Goal: Information Seeking & Learning: Learn about a topic

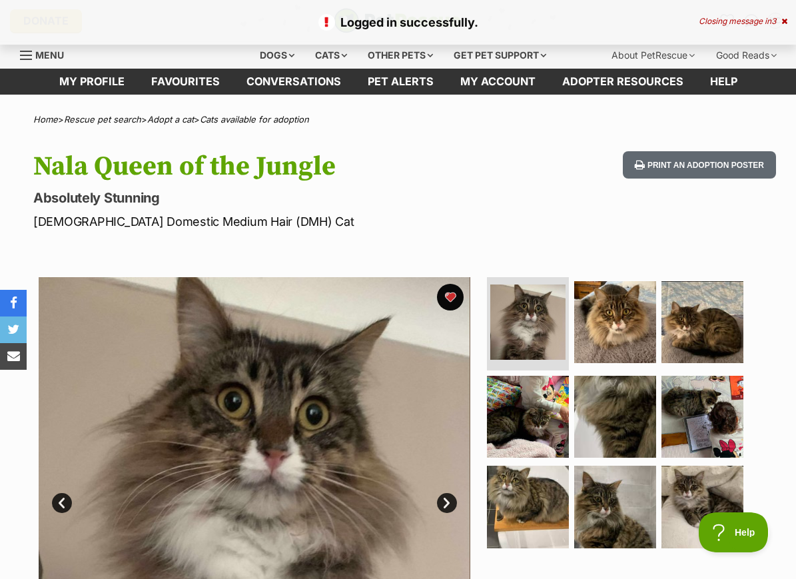
click at [348, 49] on div "Cats" at bounding box center [331, 55] width 51 height 27
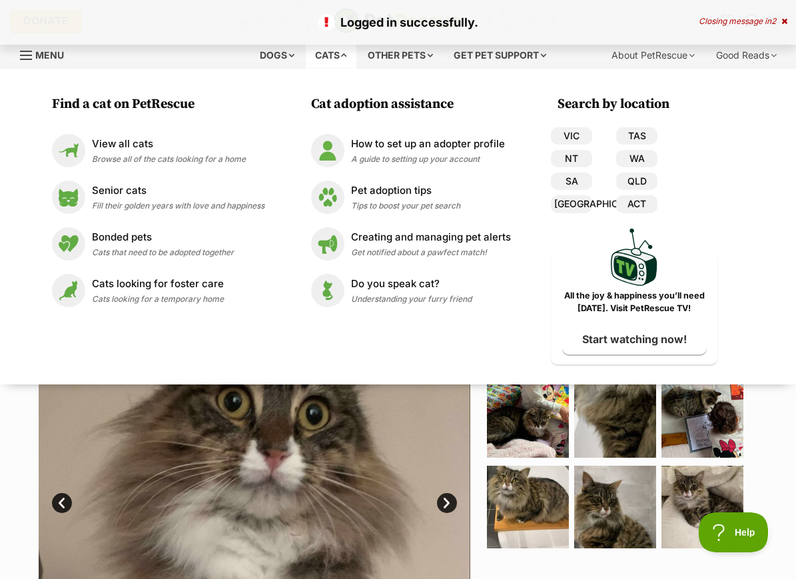
click at [301, 426] on img at bounding box center [255, 493] width 432 height 432
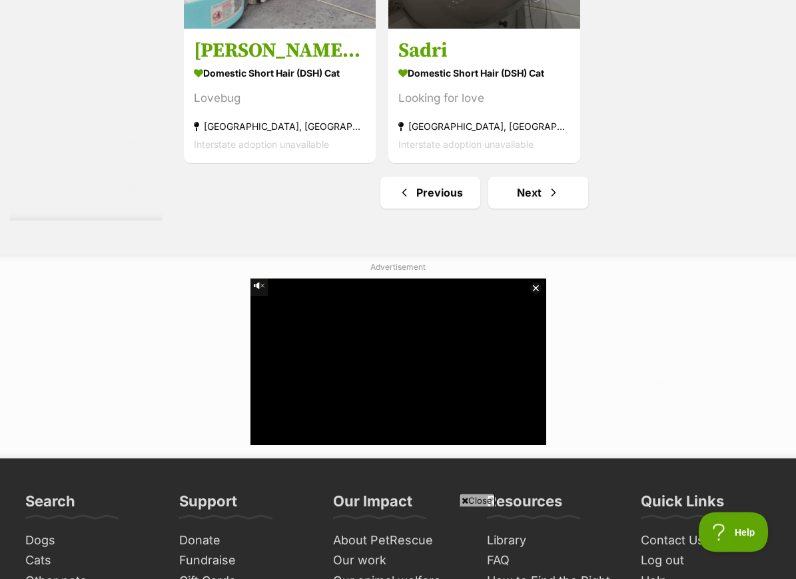
scroll to position [3172, 0]
click at [437, 208] on link "Previous" at bounding box center [430, 192] width 100 height 32
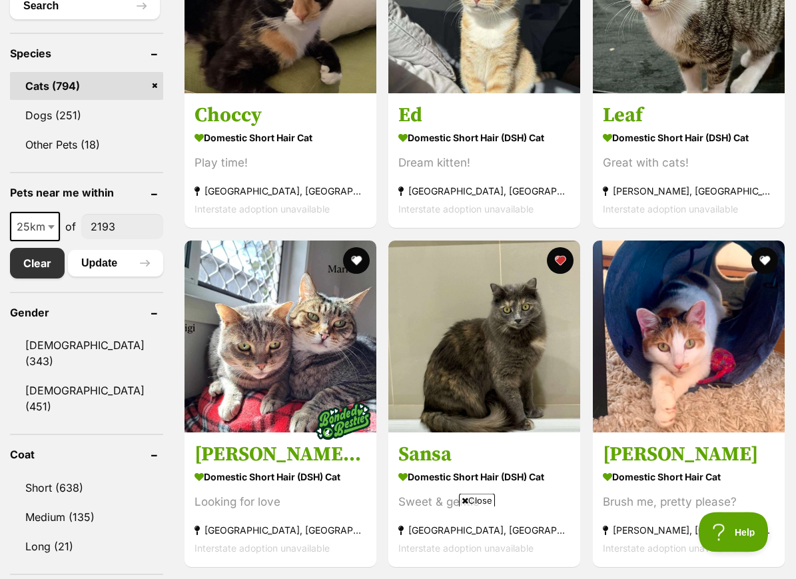
scroll to position [513, 0]
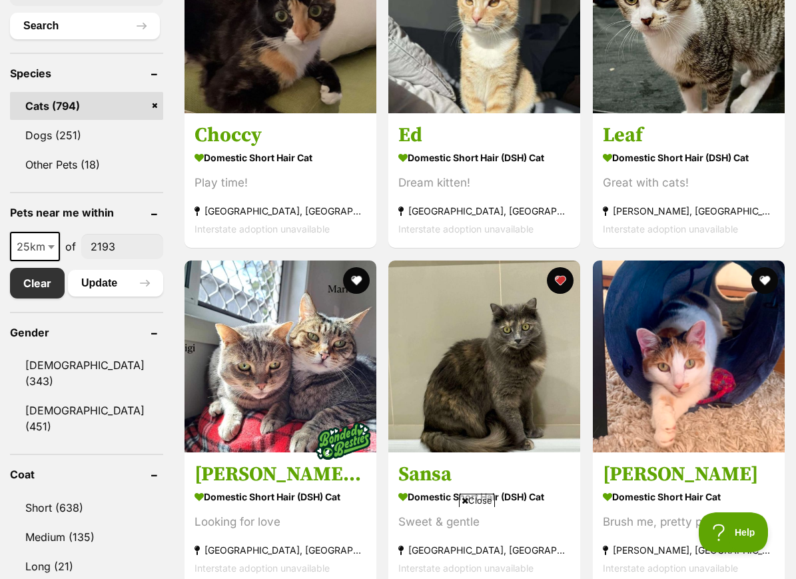
click at [50, 261] on span at bounding box center [52, 246] width 13 height 29
select select "10"
click at [129, 289] on button "Update" at bounding box center [115, 283] width 95 height 27
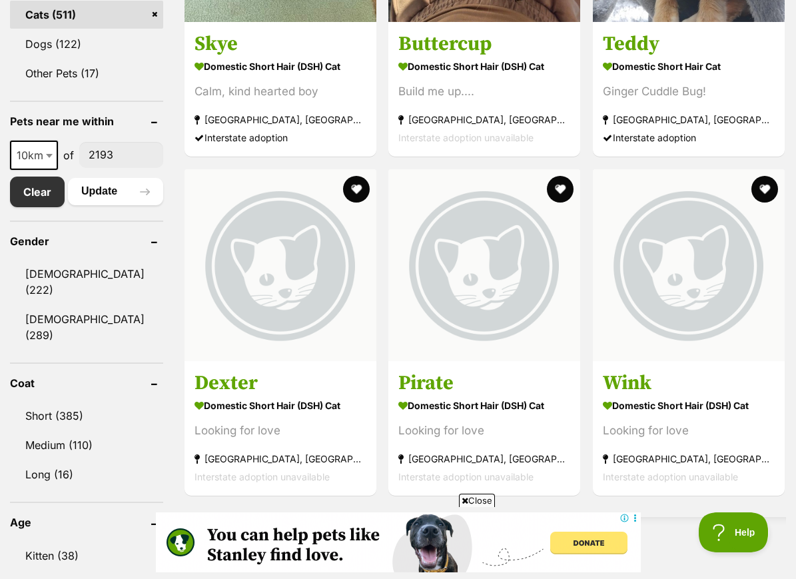
click at [514, 359] on img at bounding box center [484, 265] width 192 height 192
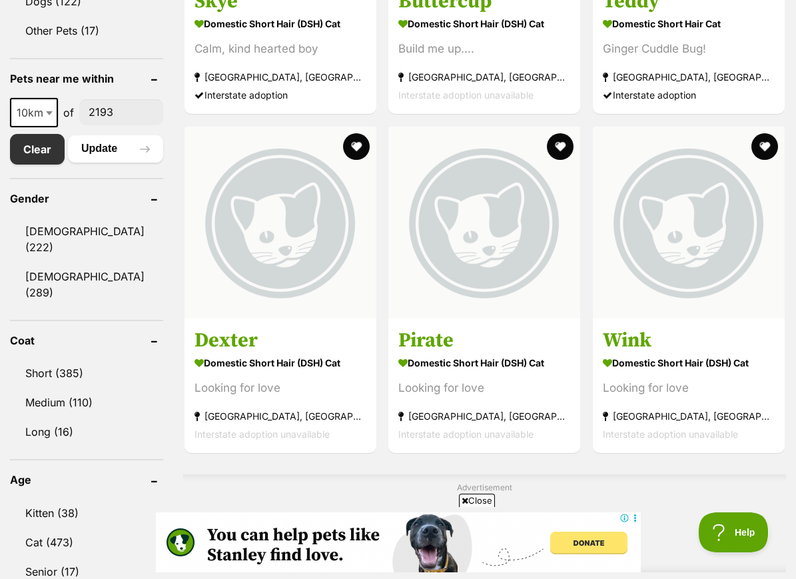
click at [252, 300] on img at bounding box center [280, 223] width 192 height 192
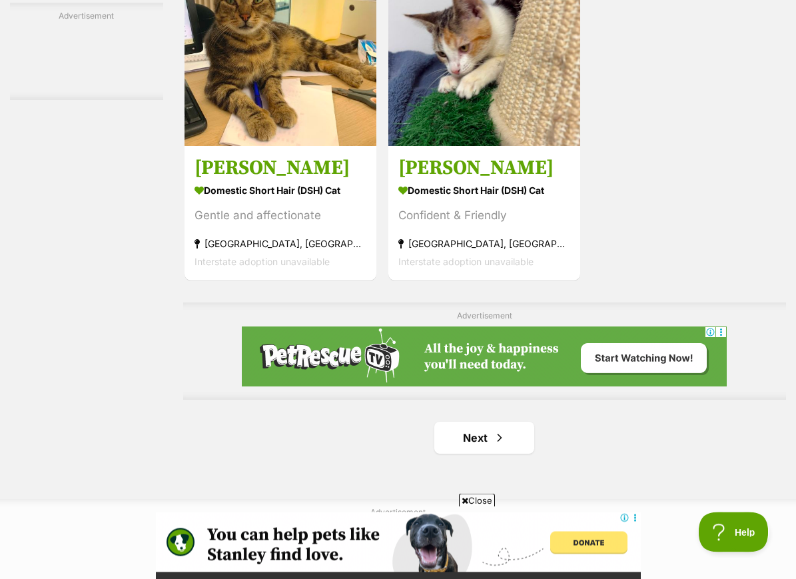
scroll to position [2766, 0]
click at [497, 445] on span "Next page" at bounding box center [499, 438] width 13 height 16
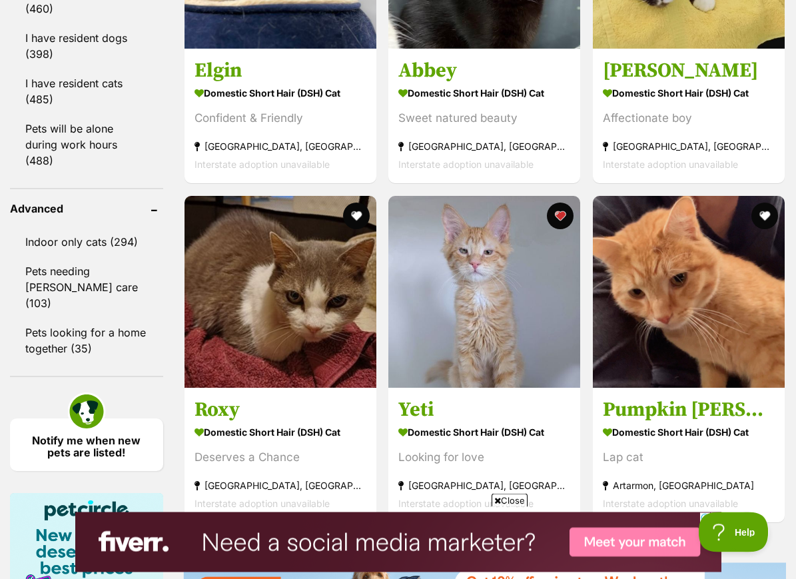
scroll to position [1386, 0]
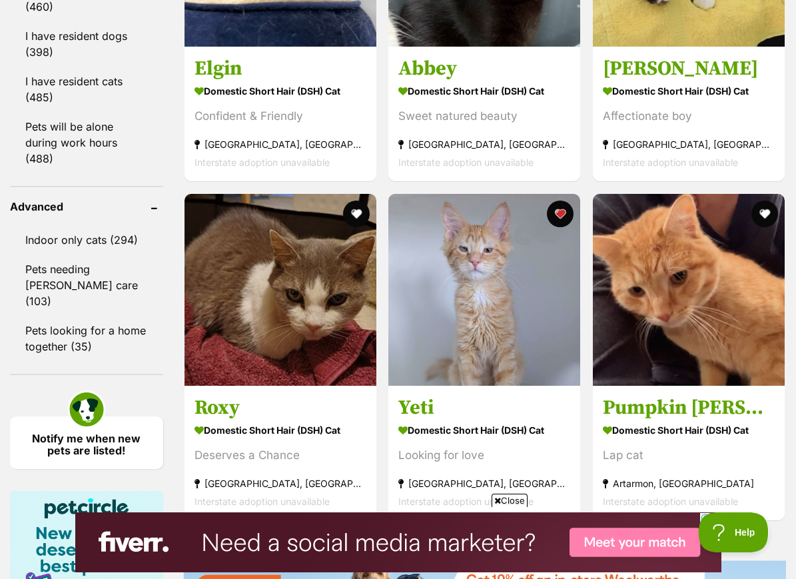
click at [514, 386] on img at bounding box center [484, 290] width 192 height 192
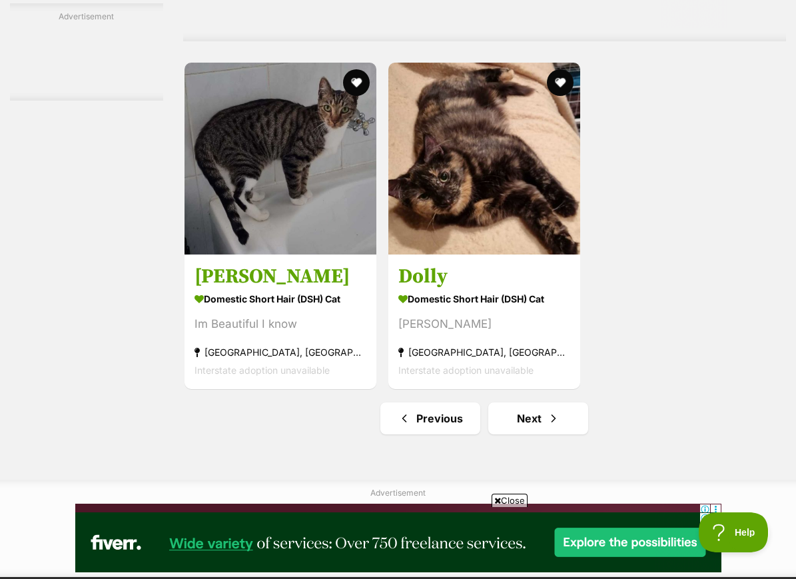
scroll to position [2815, 0]
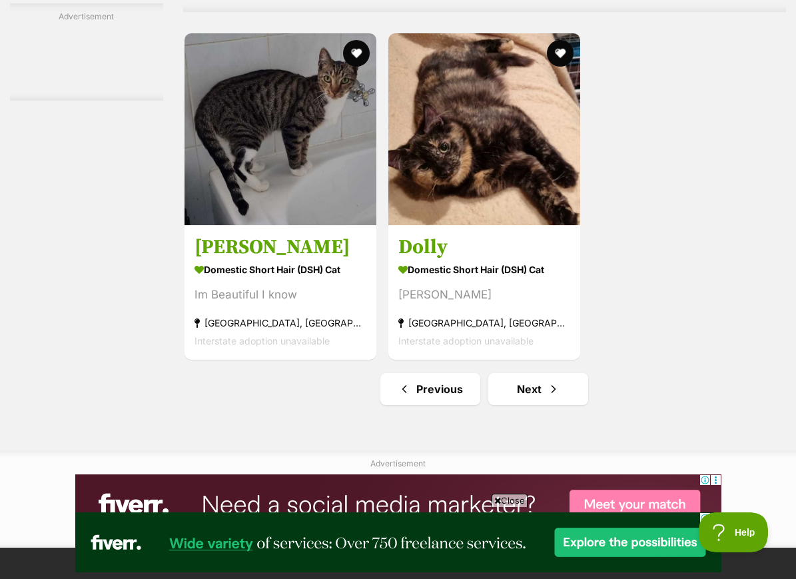
click at [544, 405] on link "Next" at bounding box center [538, 389] width 100 height 32
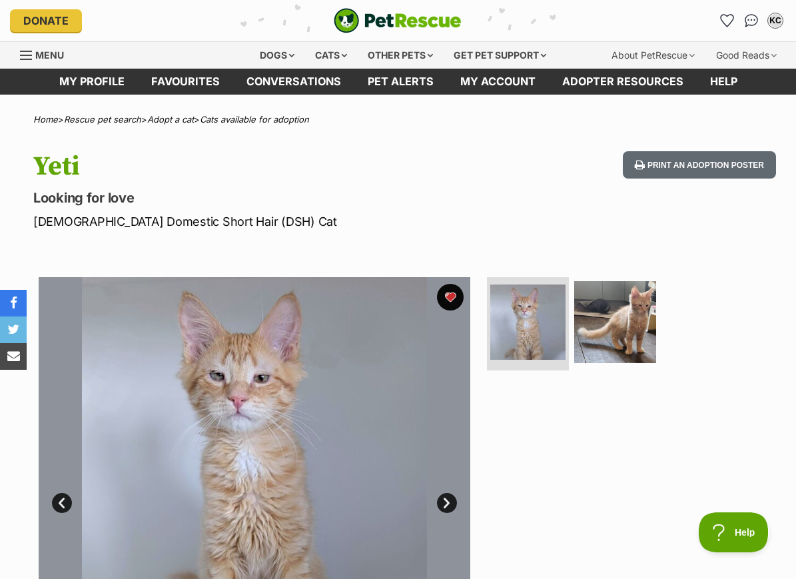
click at [627, 328] on img at bounding box center [615, 322] width 82 height 82
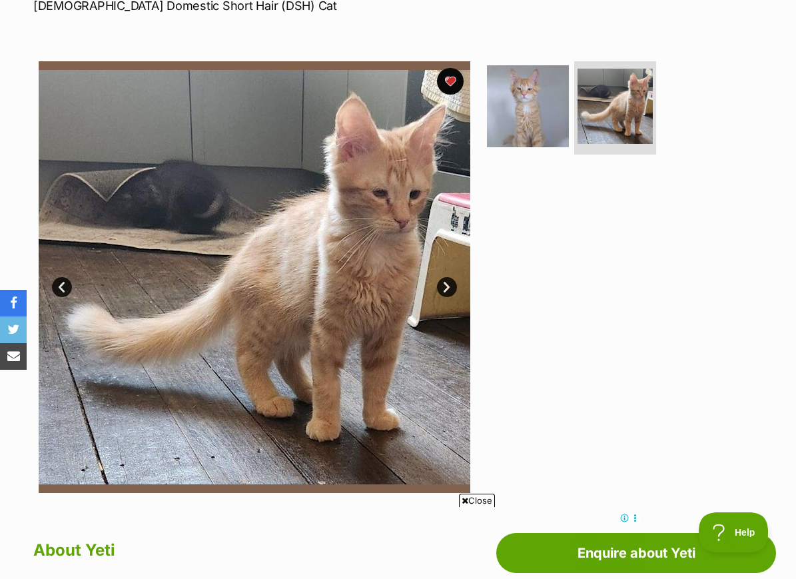
scroll to position [215, 0]
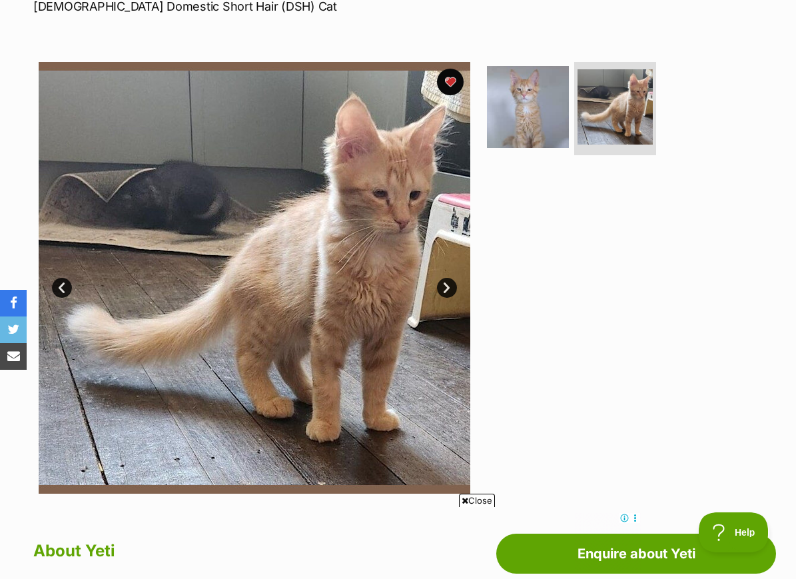
click at [455, 287] on link "Next" at bounding box center [447, 288] width 20 height 20
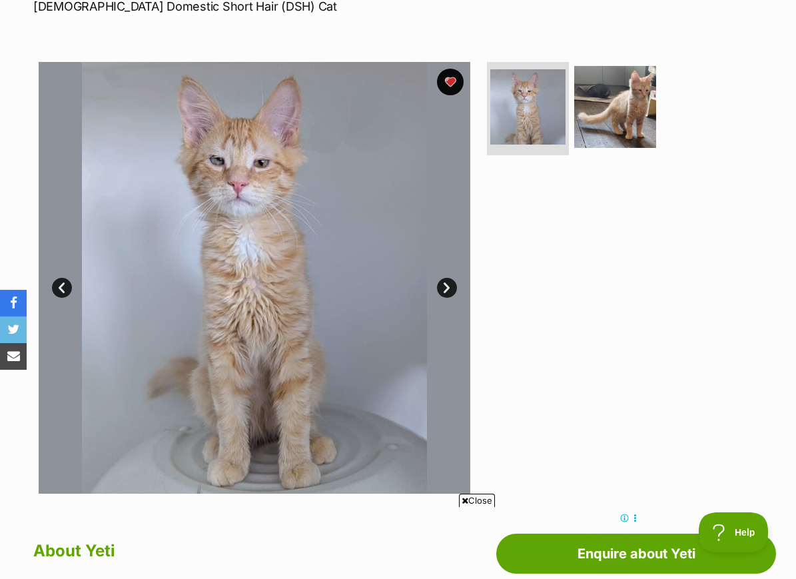
click at [444, 294] on link "Next" at bounding box center [447, 288] width 20 height 20
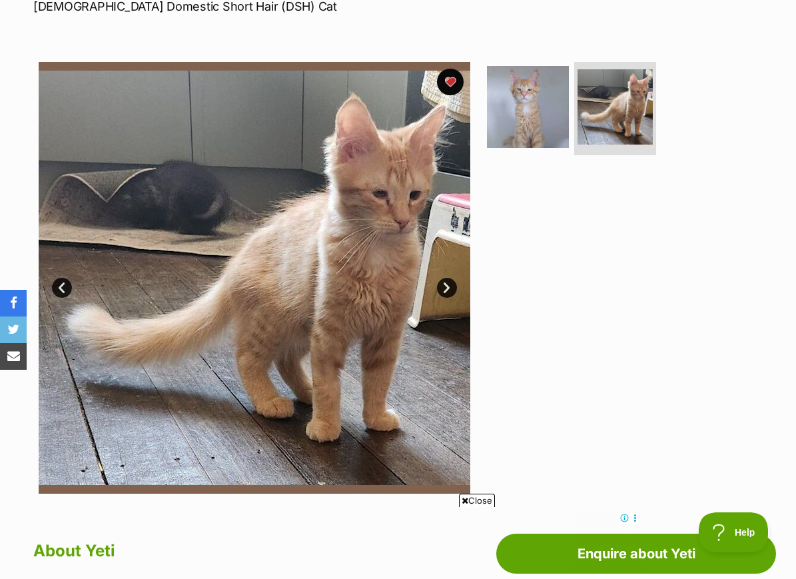
click at [452, 289] on link "Next" at bounding box center [447, 288] width 20 height 20
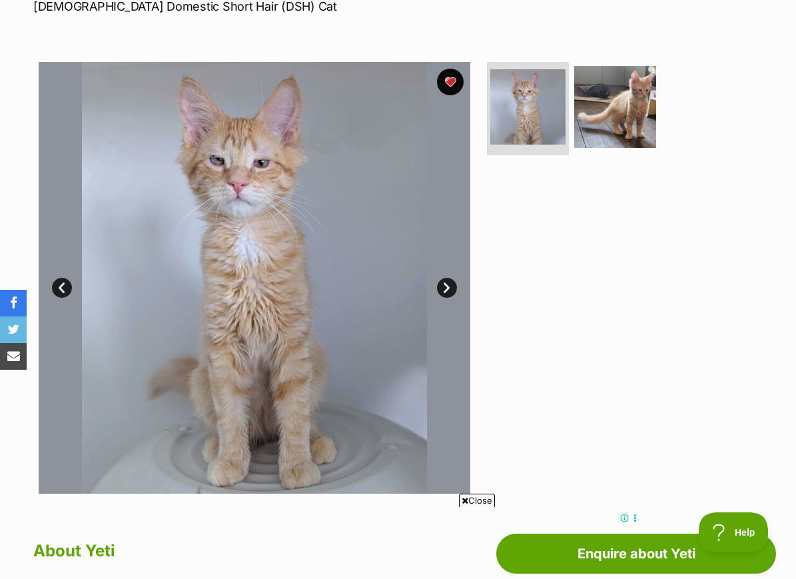
scroll to position [0, 0]
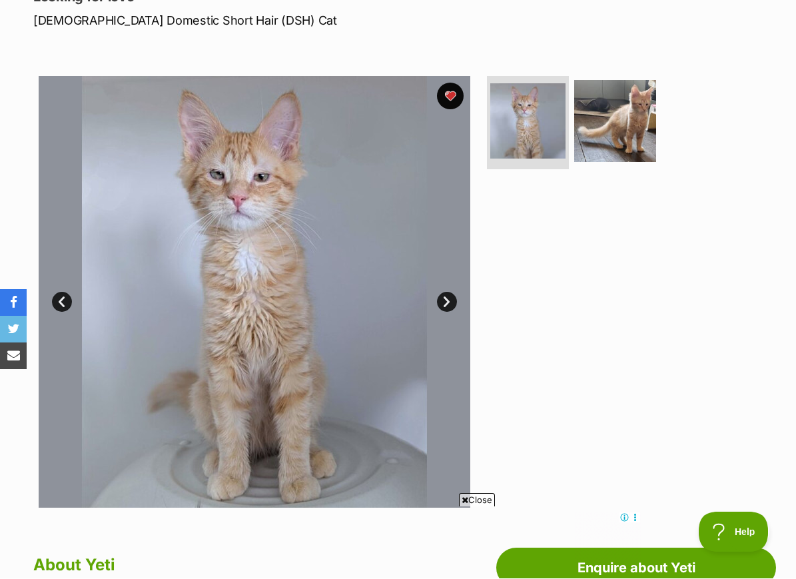
click at [447, 306] on link "Next" at bounding box center [447, 302] width 20 height 20
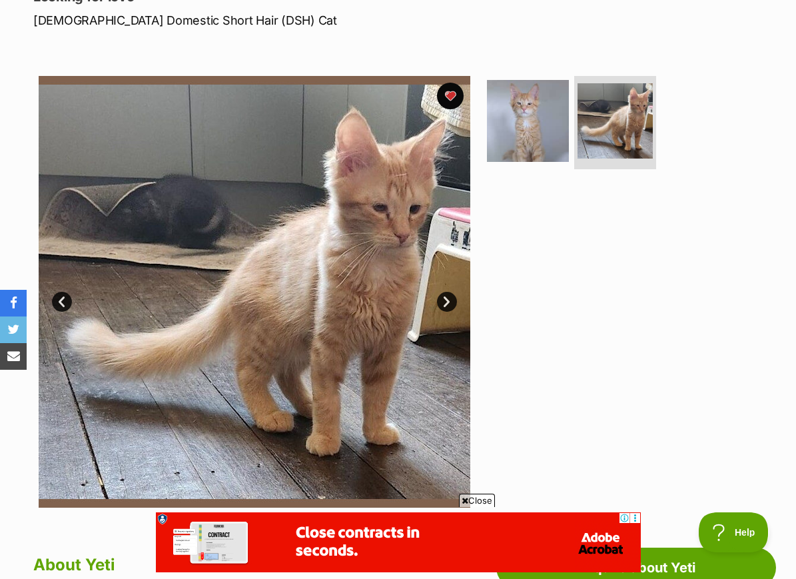
click at [525, 159] on img at bounding box center [528, 121] width 82 height 82
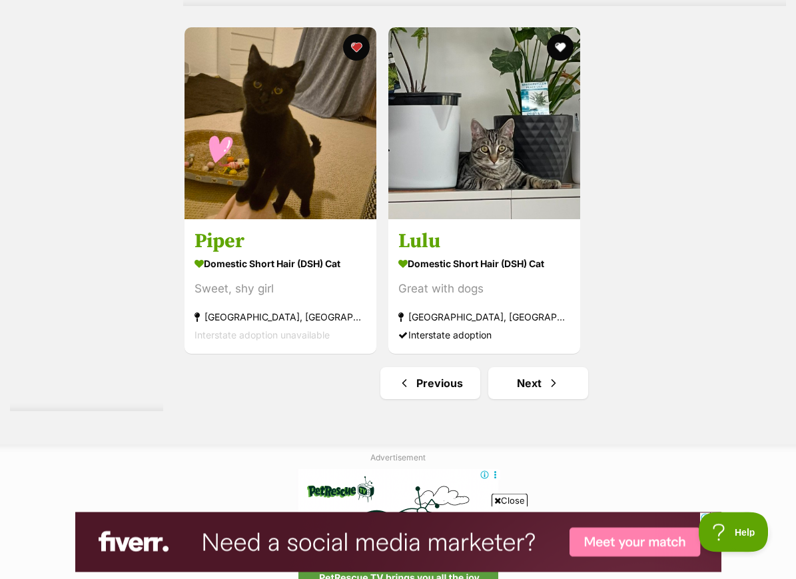
scroll to position [2941, 0]
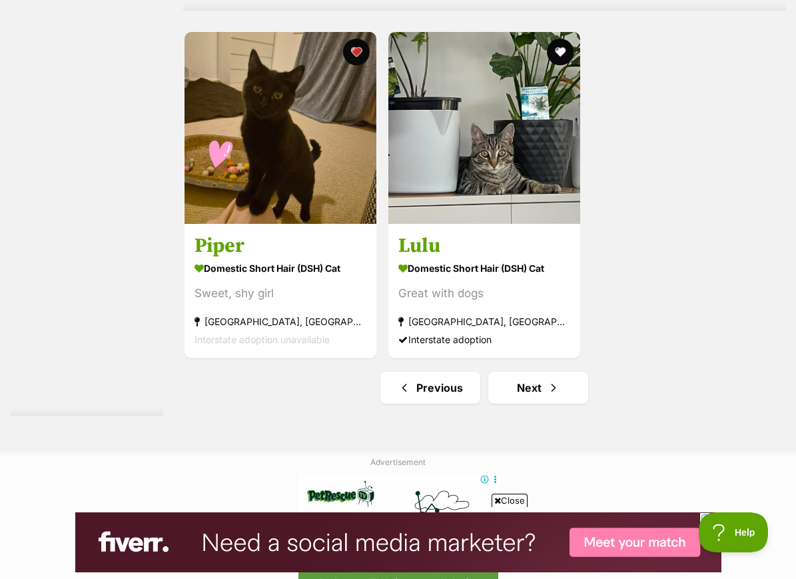
click at [544, 404] on link "Next" at bounding box center [538, 388] width 100 height 32
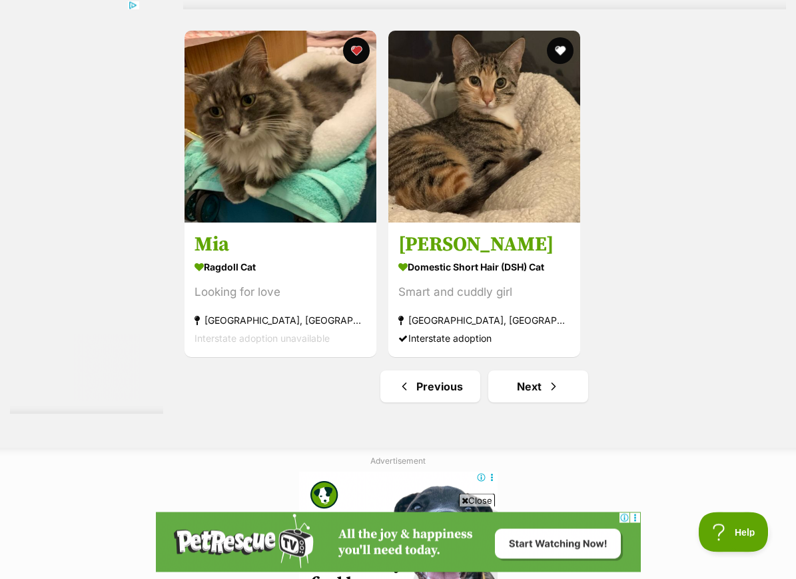
scroll to position [2818, 0]
click at [547, 402] on link "Next" at bounding box center [538, 386] width 100 height 32
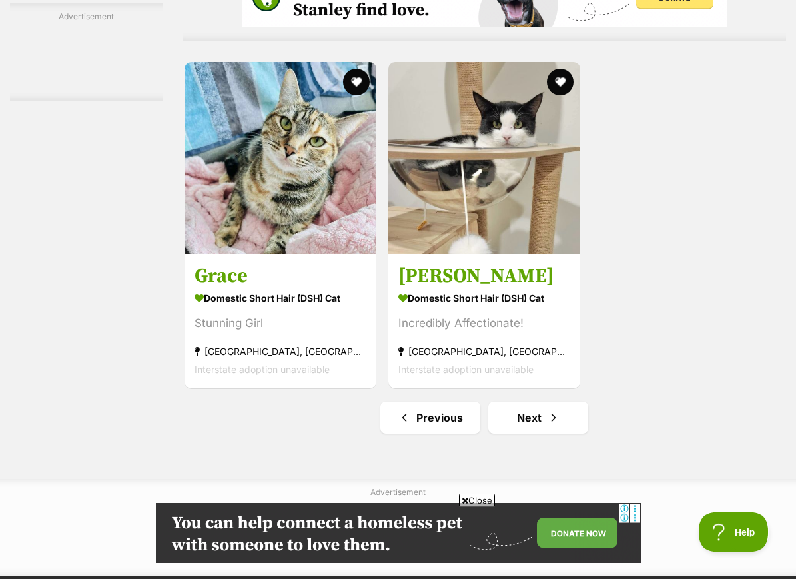
scroll to position [2787, 0]
click at [527, 434] on link "Next" at bounding box center [538, 418] width 100 height 32
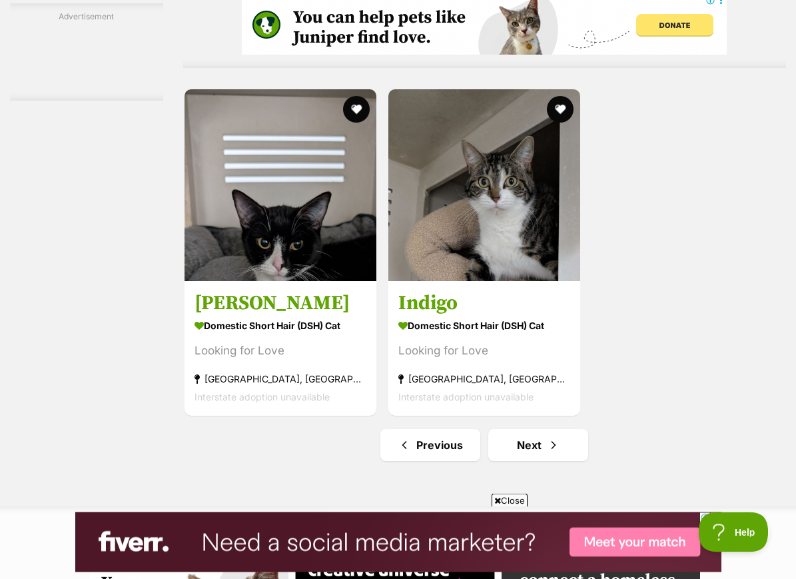
scroll to position [2883, 0]
click at [499, 461] on link "Next" at bounding box center [538, 445] width 100 height 32
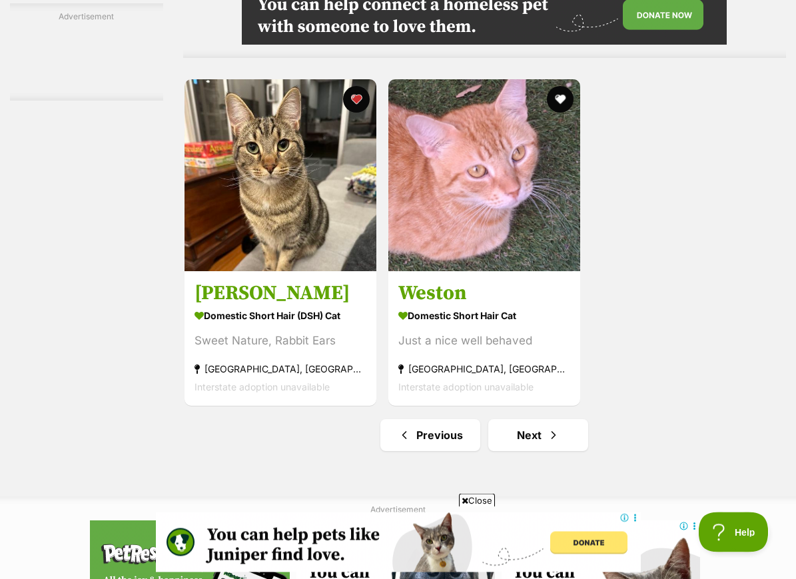
scroll to position [2772, 0]
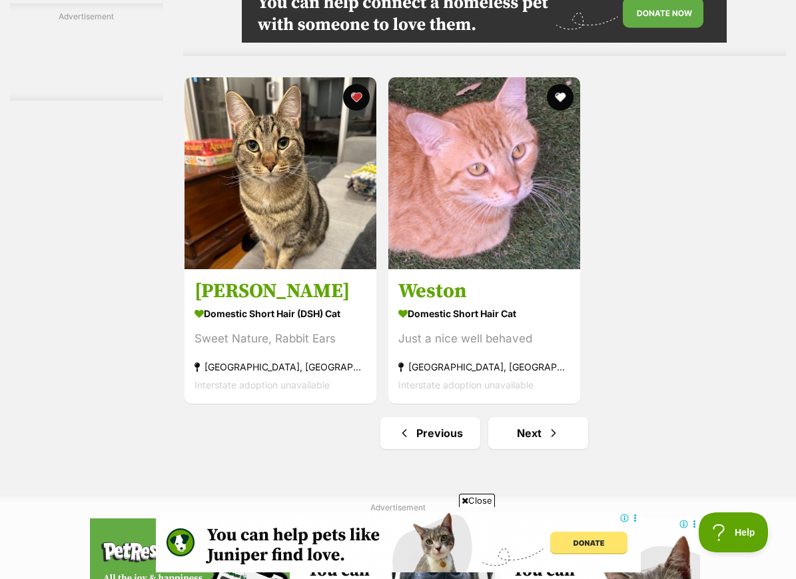
click at [512, 449] on link "Next" at bounding box center [538, 433] width 100 height 32
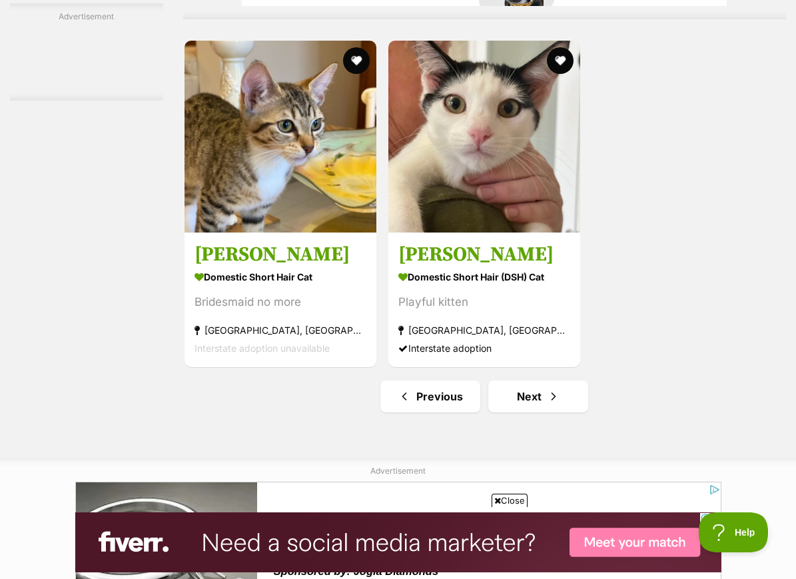
scroll to position [2807, 0]
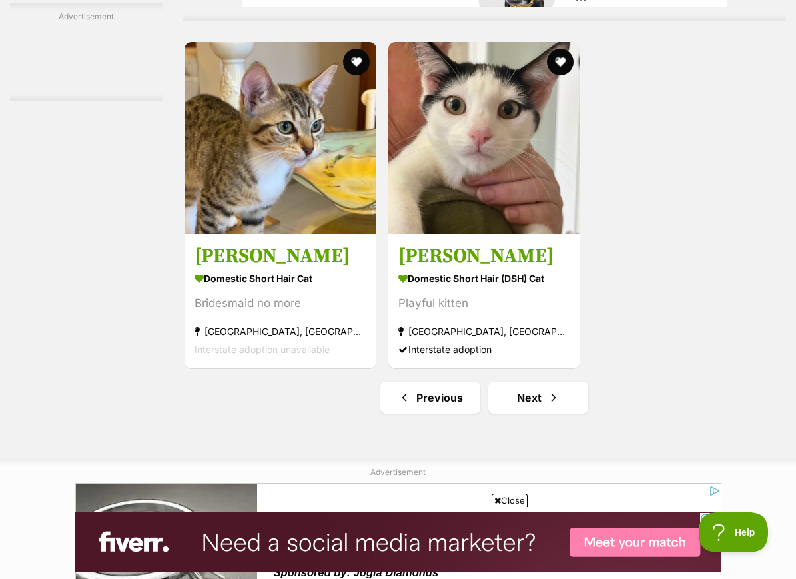
click at [507, 414] on link "Next" at bounding box center [538, 398] width 100 height 32
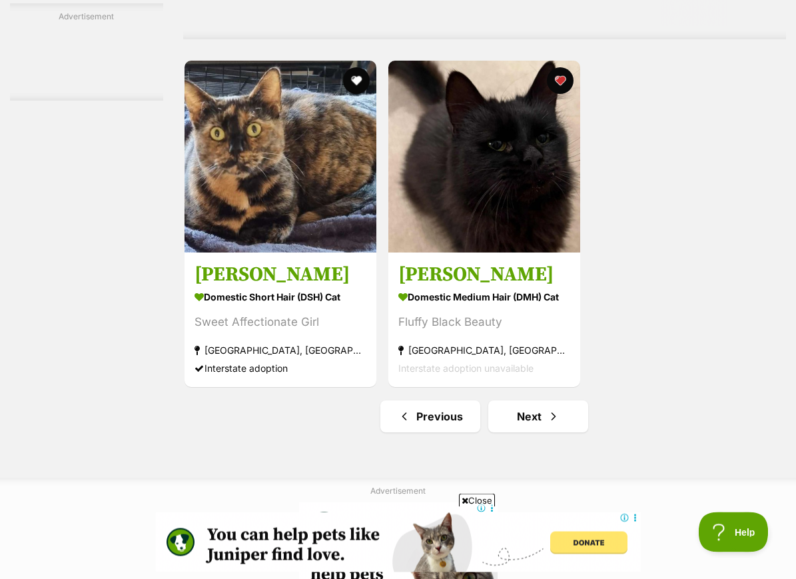
scroll to position [2912, 0]
click at [536, 432] on link "Next" at bounding box center [538, 416] width 100 height 32
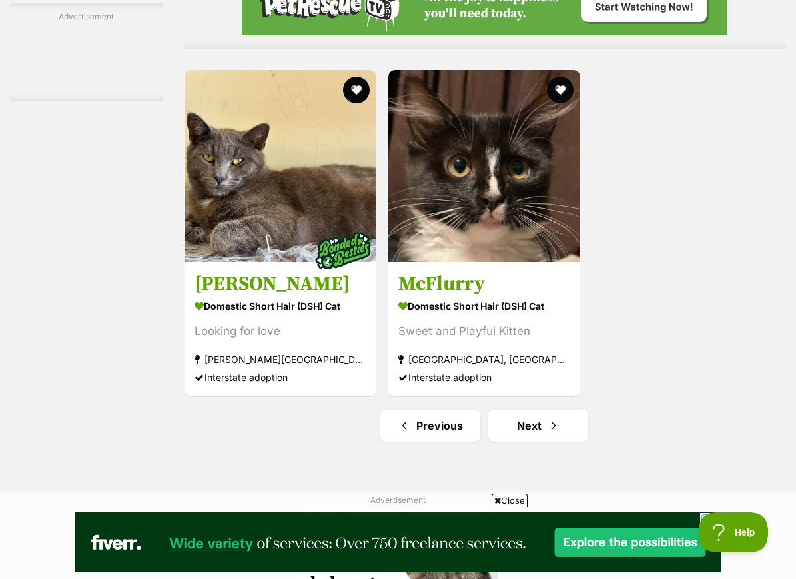
scroll to position [2778, 0]
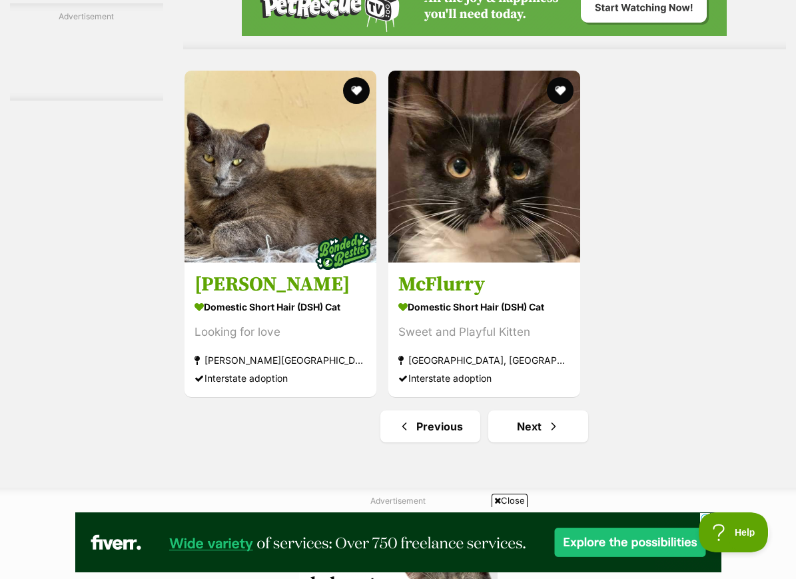
click at [519, 442] on link "Next" at bounding box center [538, 426] width 100 height 32
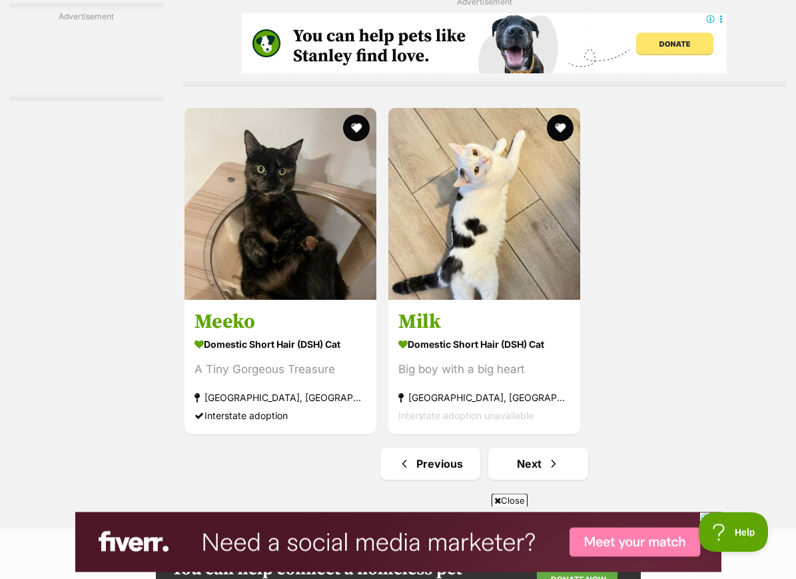
scroll to position [2742, 0]
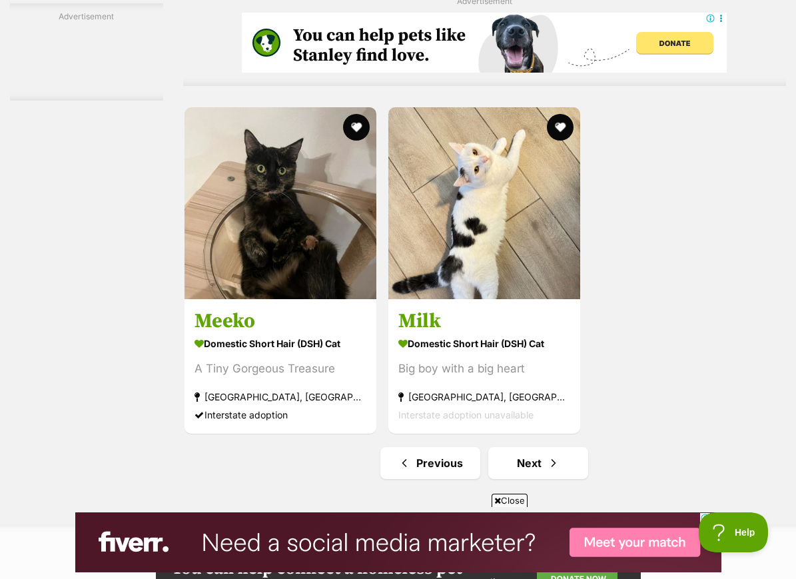
click at [491, 479] on link "Next" at bounding box center [538, 463] width 100 height 32
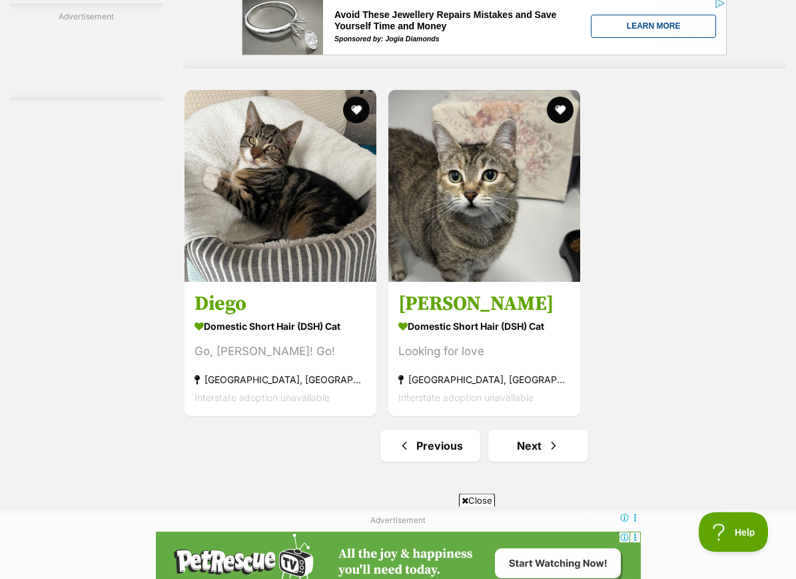
scroll to position [2883, 0]
click at [498, 461] on link "Next" at bounding box center [538, 446] width 100 height 32
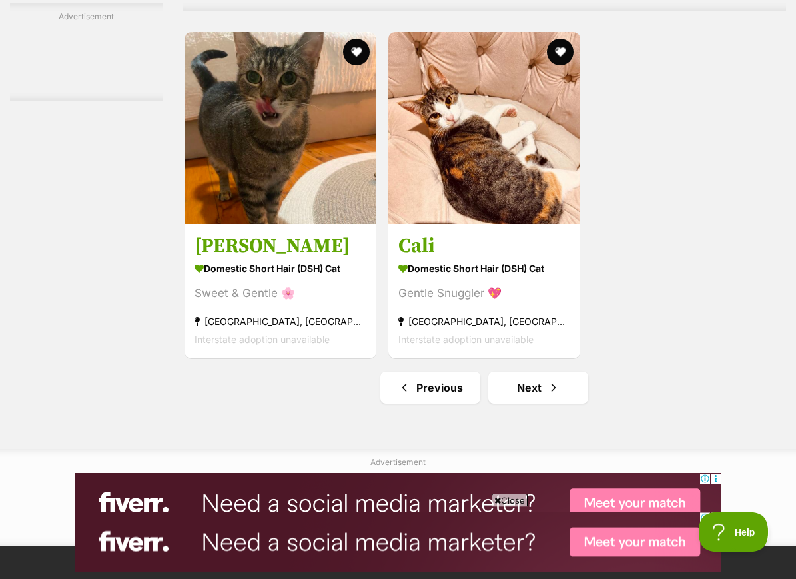
scroll to position [2817, 0]
click at [507, 404] on link "Next" at bounding box center [538, 388] width 100 height 32
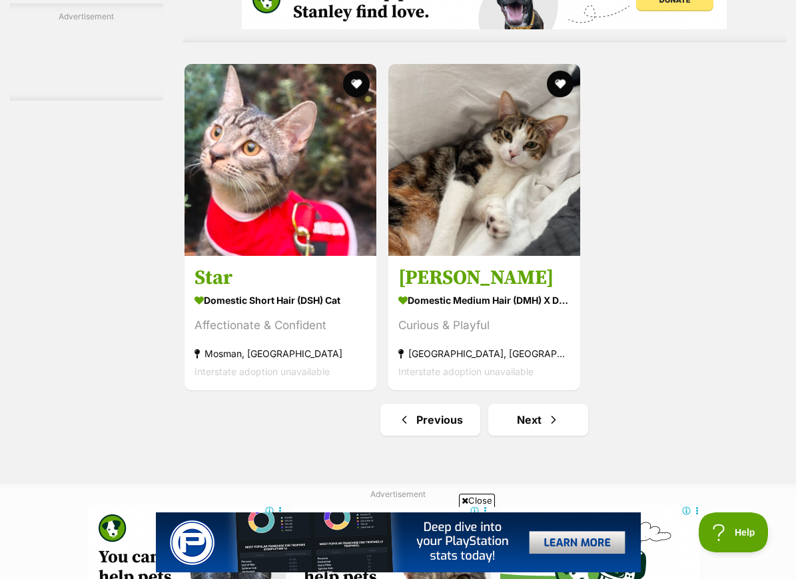
scroll to position [2794, 0]
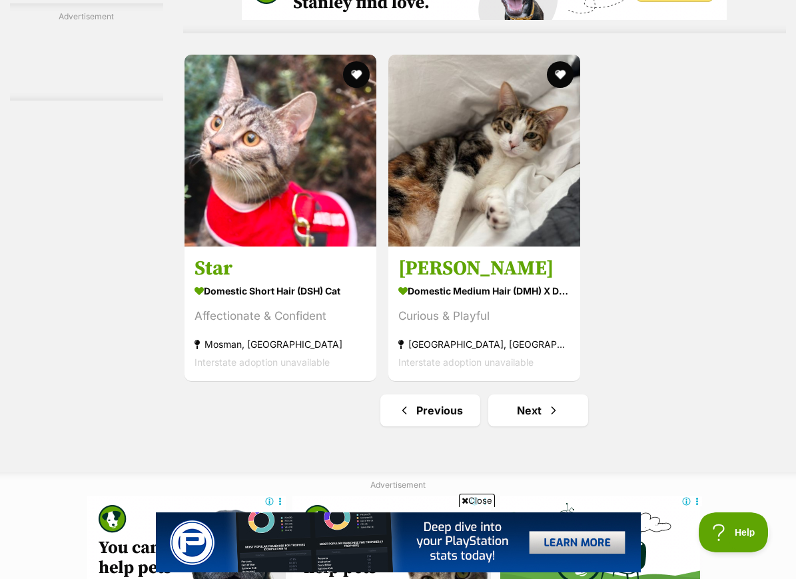
click at [547, 418] on span "Next page" at bounding box center [553, 410] width 13 height 16
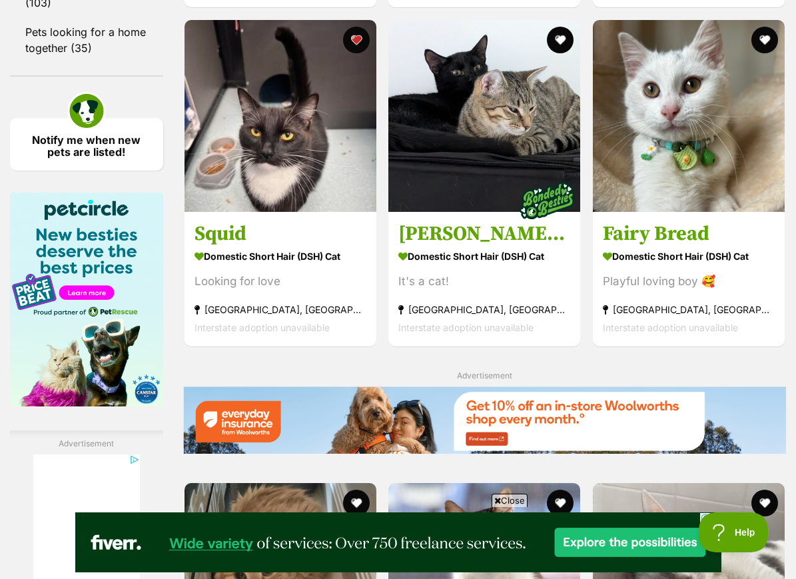
scroll to position [1683, 0]
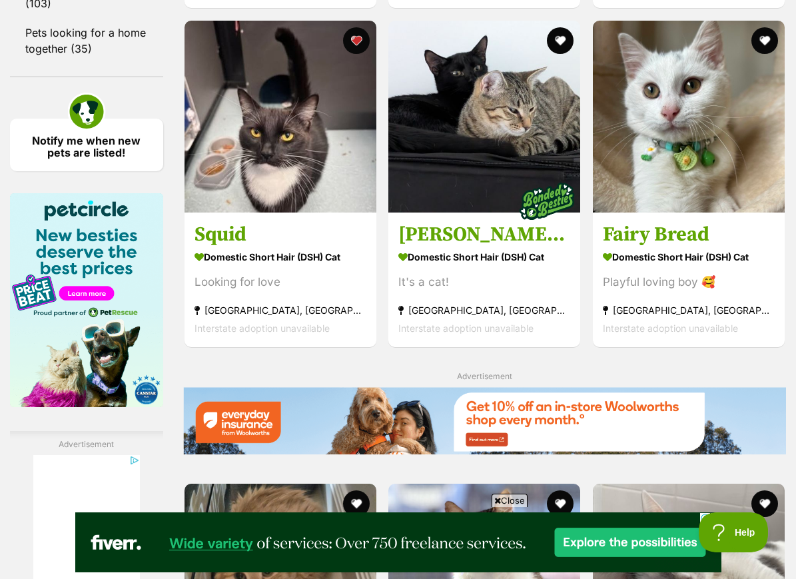
click at [300, 212] on img at bounding box center [280, 117] width 192 height 192
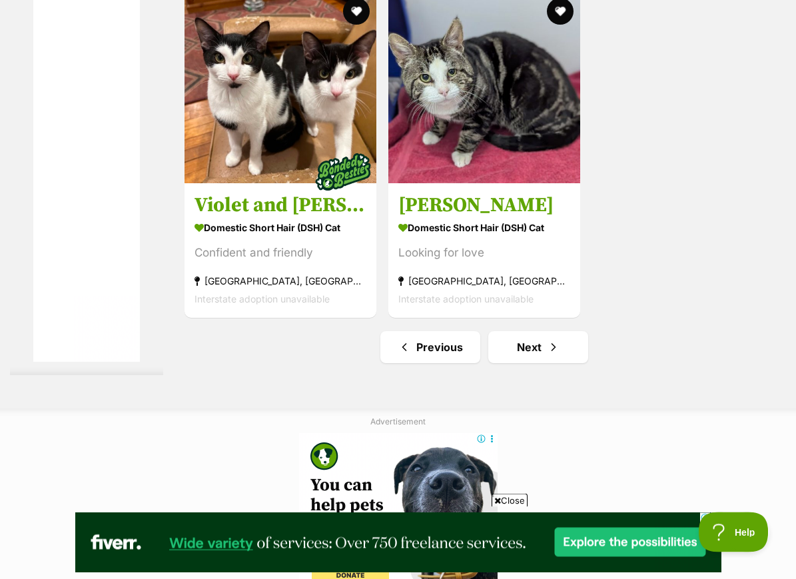
scroll to position [2981, 0]
click at [565, 363] on link "Next" at bounding box center [538, 347] width 100 height 32
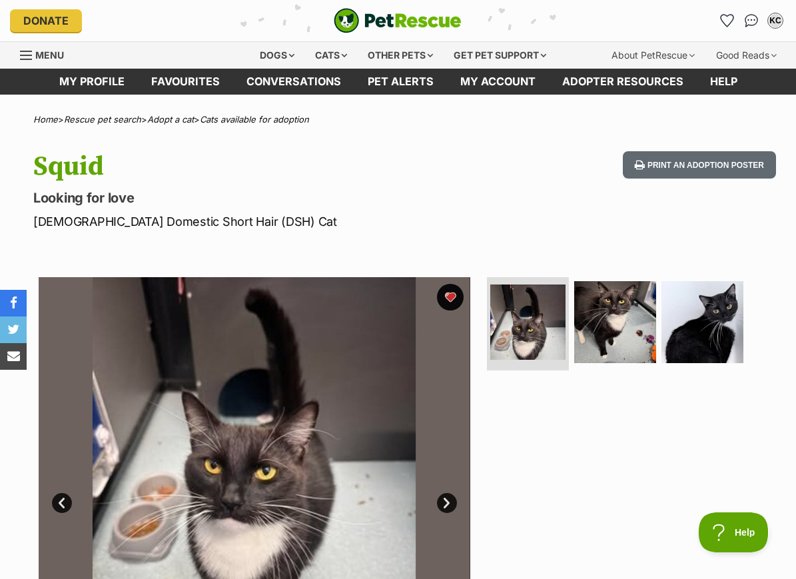
click at [611, 333] on img at bounding box center [615, 322] width 82 height 82
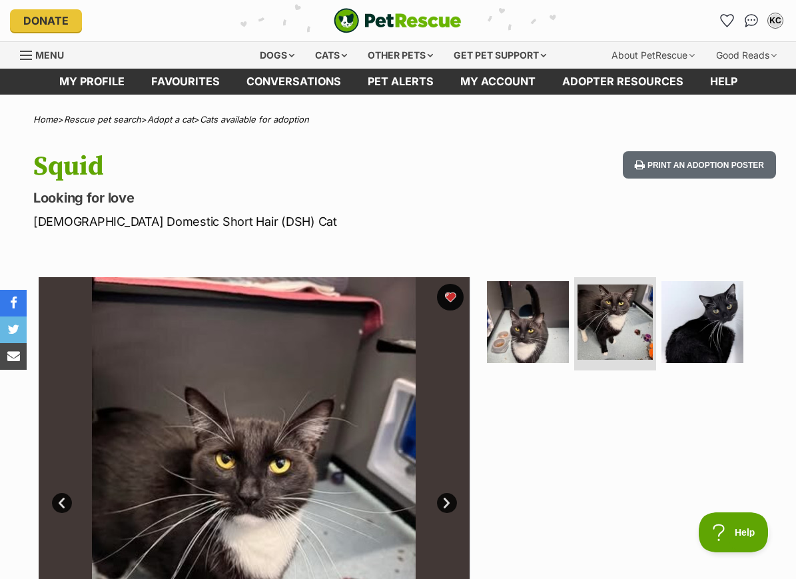
click at [714, 337] on img at bounding box center [702, 322] width 82 height 82
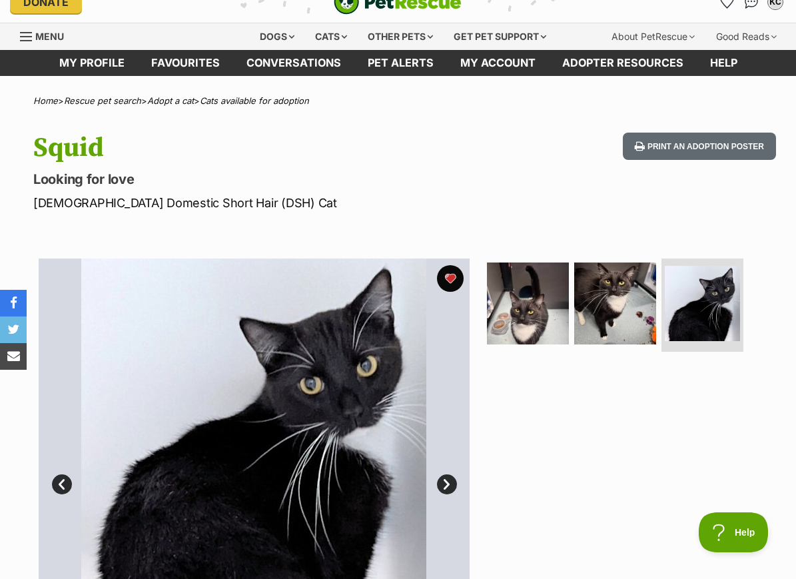
click at [631, 331] on img at bounding box center [615, 303] width 82 height 82
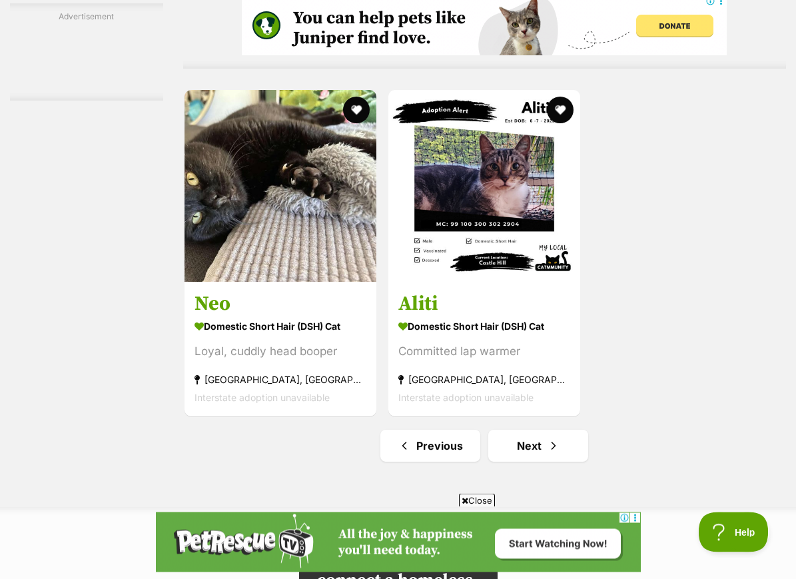
scroll to position [2759, 0]
click at [561, 461] on link "Next" at bounding box center [538, 446] width 100 height 32
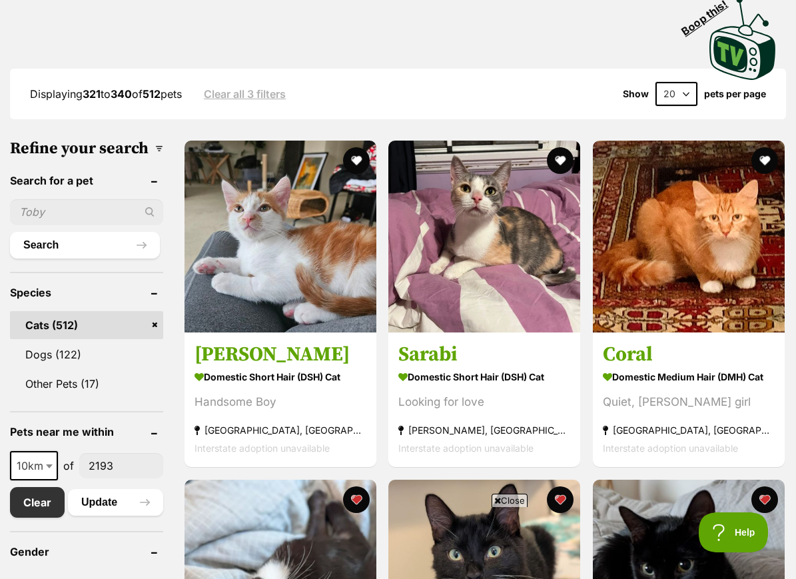
click at [733, 246] on img at bounding box center [689, 237] width 192 height 192
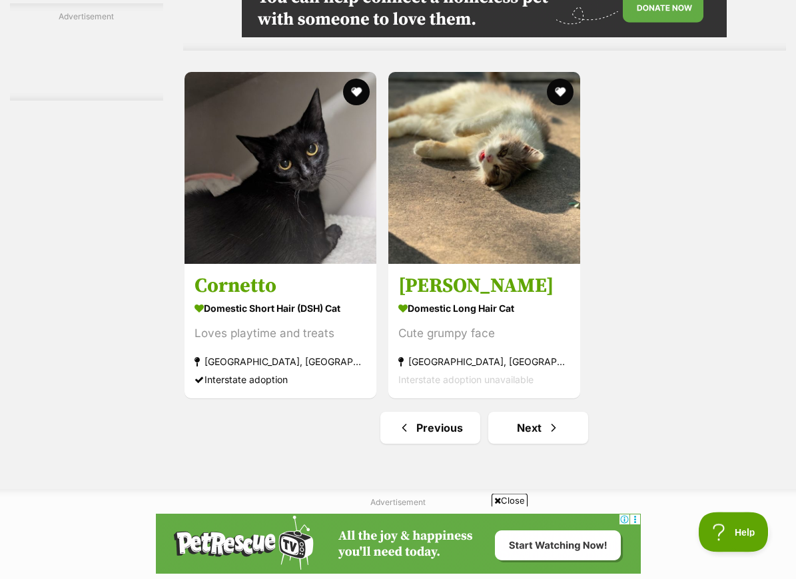
scroll to position [2776, 0]
click at [557, 443] on link "Next" at bounding box center [538, 428] width 100 height 32
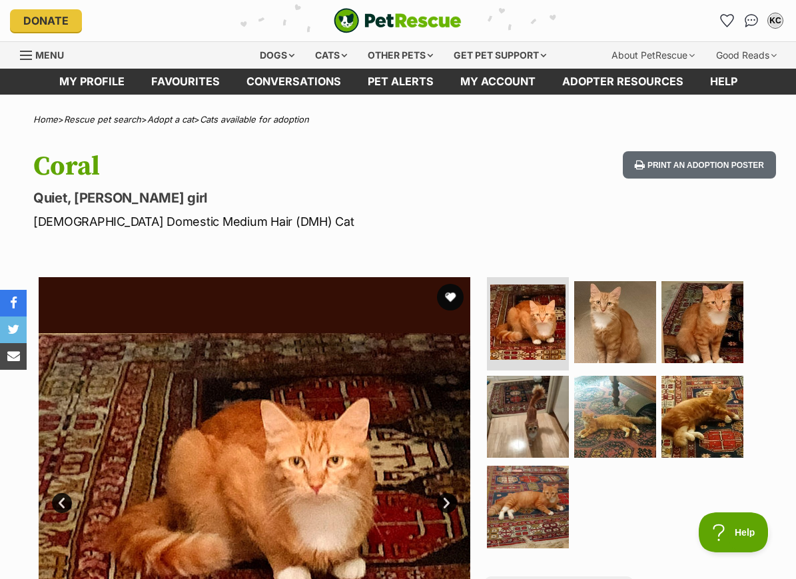
click at [643, 306] on img at bounding box center [615, 322] width 82 height 82
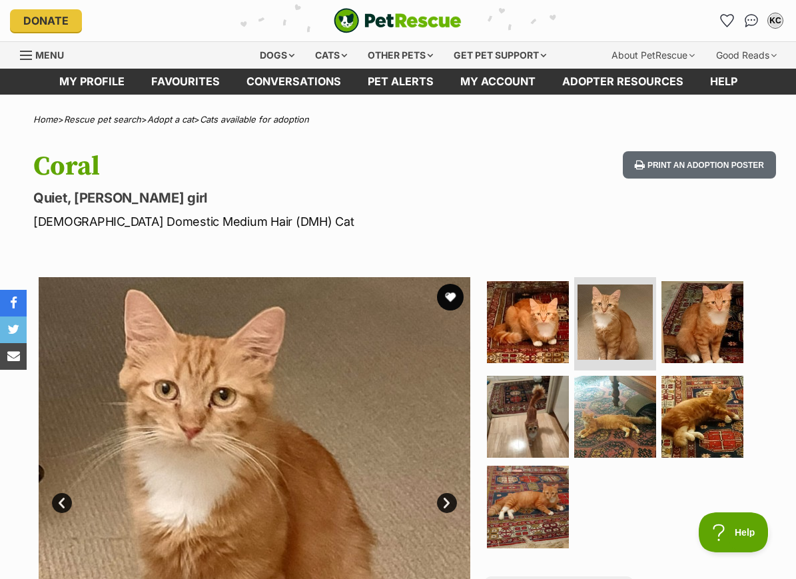
click at [709, 302] on img at bounding box center [702, 322] width 82 height 82
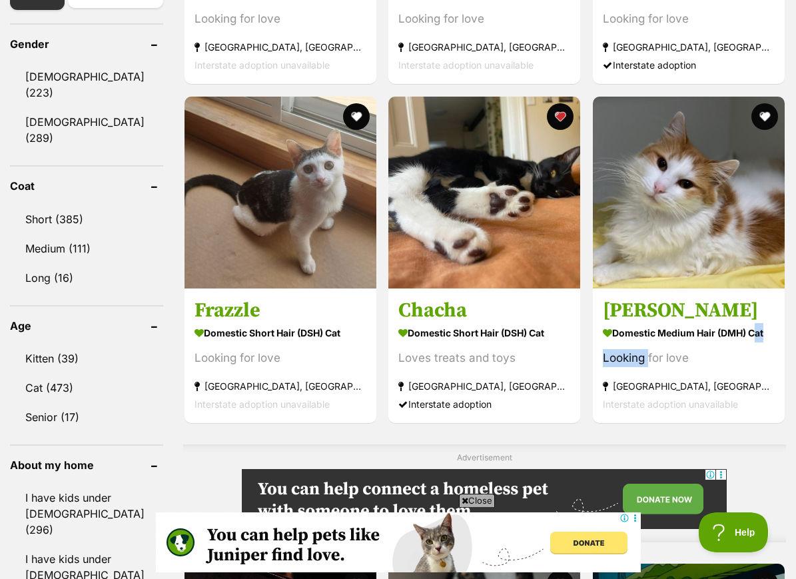
click at [766, 455] on div "Advertisement" at bounding box center [484, 493] width 603 height 98
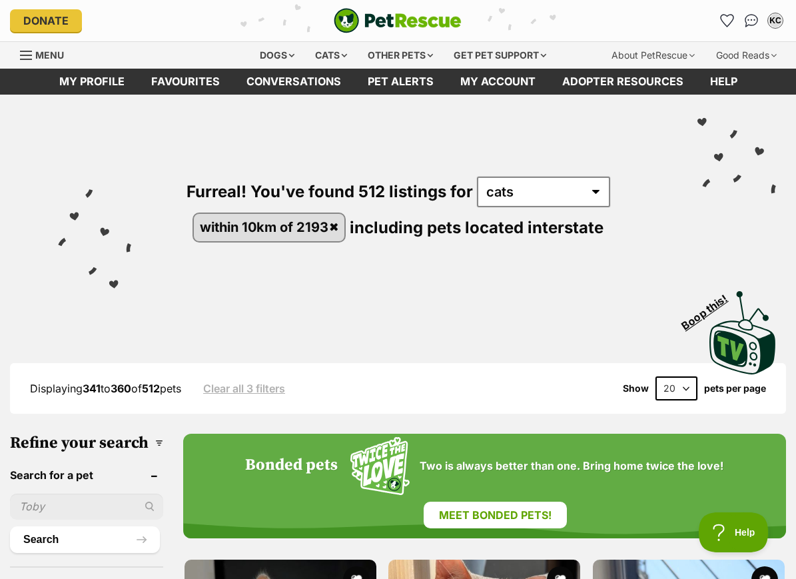
click at [750, 25] on img "Conversations" at bounding box center [751, 20] width 14 height 13
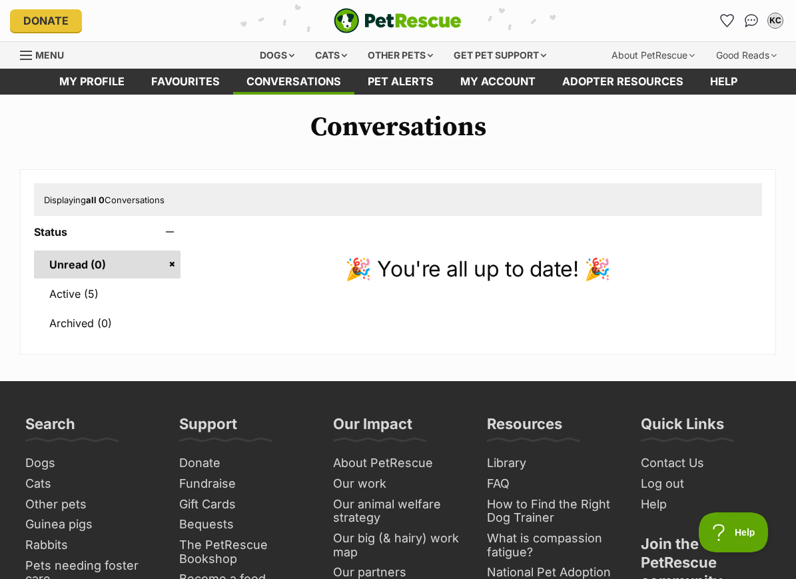
click at [119, 283] on link "Active (5)" at bounding box center [107, 294] width 146 height 28
